Goal: Task Accomplishment & Management: Manage account settings

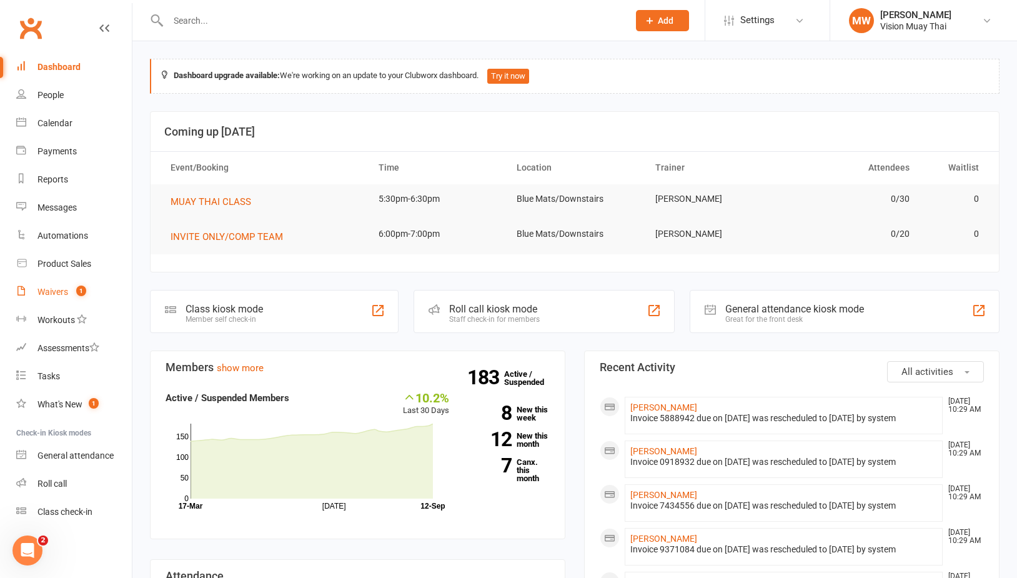
click at [72, 282] on link "Waivers 1" at bounding box center [74, 292] width 116 height 28
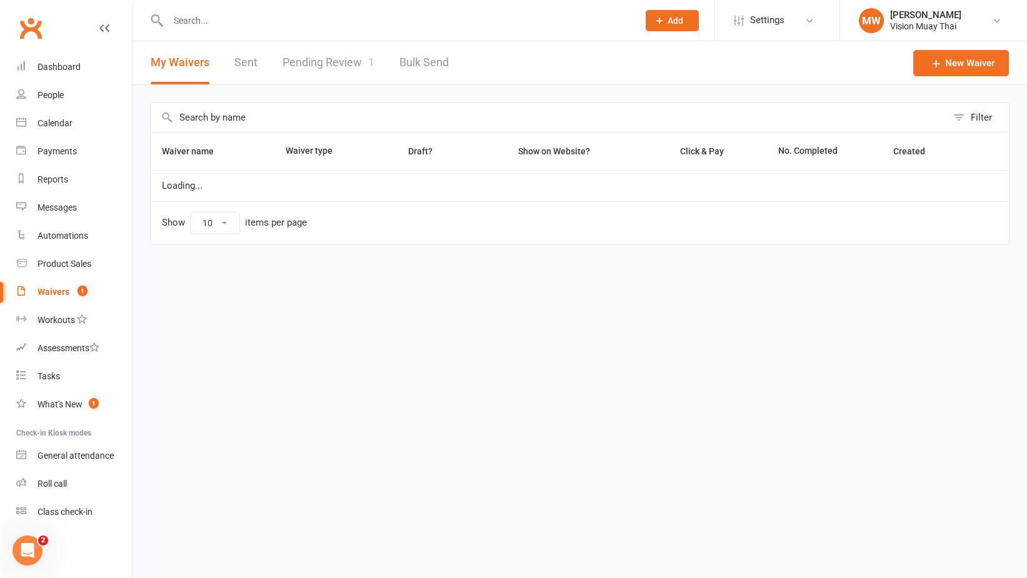
click at [348, 52] on link "Pending Review 1" at bounding box center [328, 62] width 92 height 43
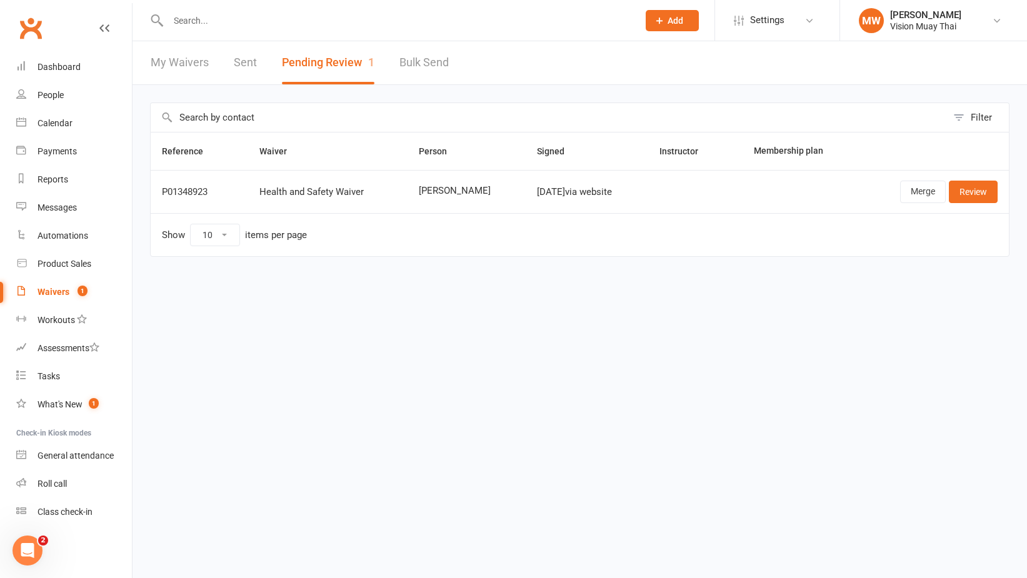
click at [62, 292] on div "Waivers" at bounding box center [53, 292] width 32 height 10
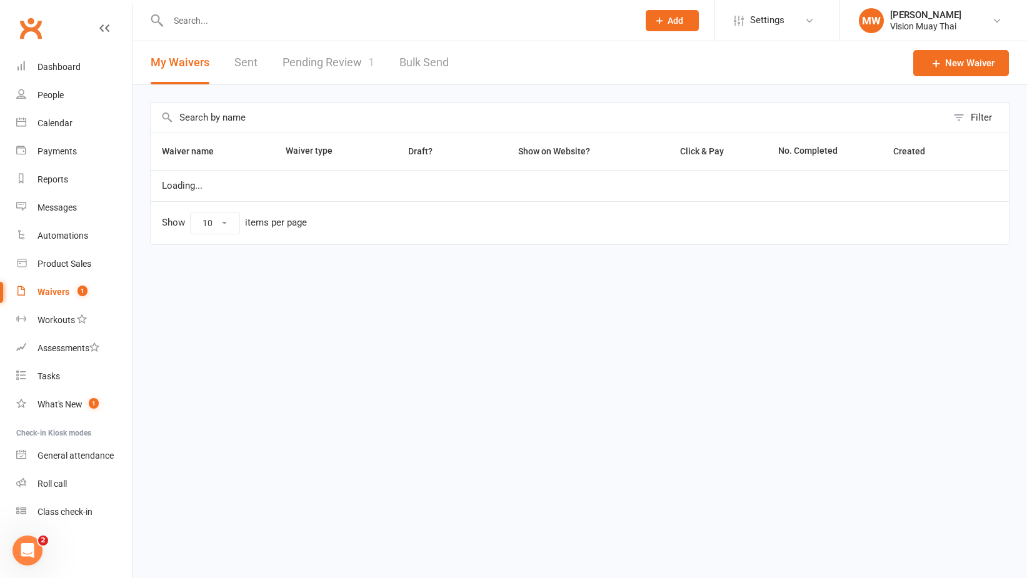
click at [317, 77] on link "Pending Review 1" at bounding box center [328, 62] width 92 height 43
